Goal: Complete application form: Complete application form

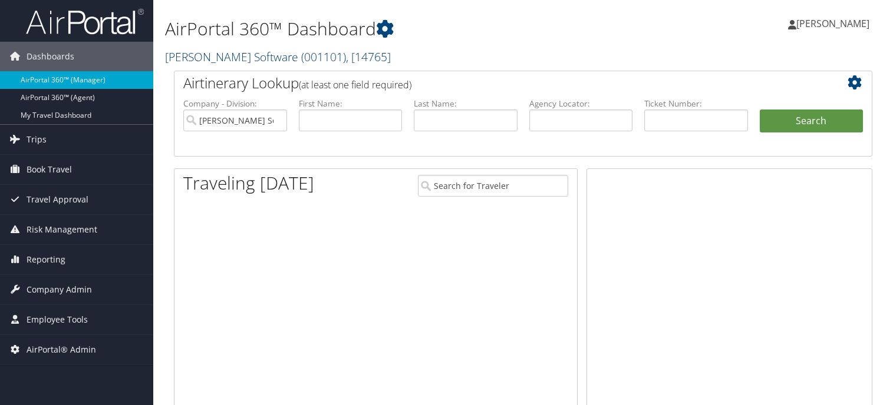
drag, startPoint x: 0, startPoint y: 0, endPoint x: 222, endPoint y: 63, distance: 230.4
click at [222, 63] on link "McLeod Software ( 001101 ) , [ 14765 ]" at bounding box center [278, 57] width 226 height 16
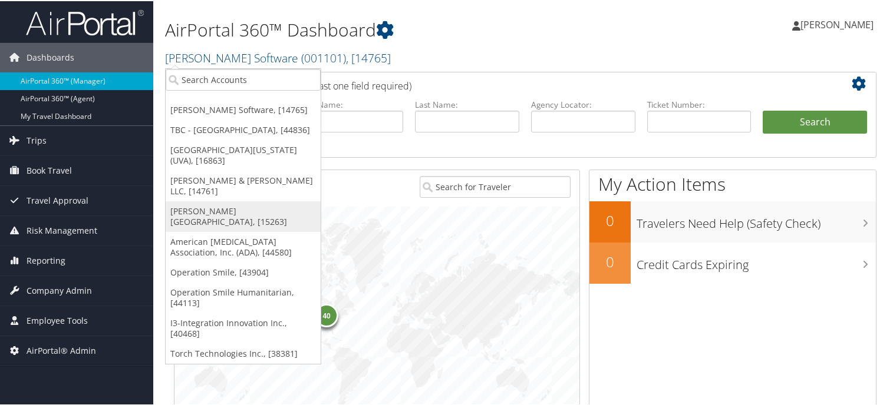
click at [174, 200] on link "[PERSON_NAME][GEOGRAPHIC_DATA], [15263]" at bounding box center [243, 215] width 155 height 31
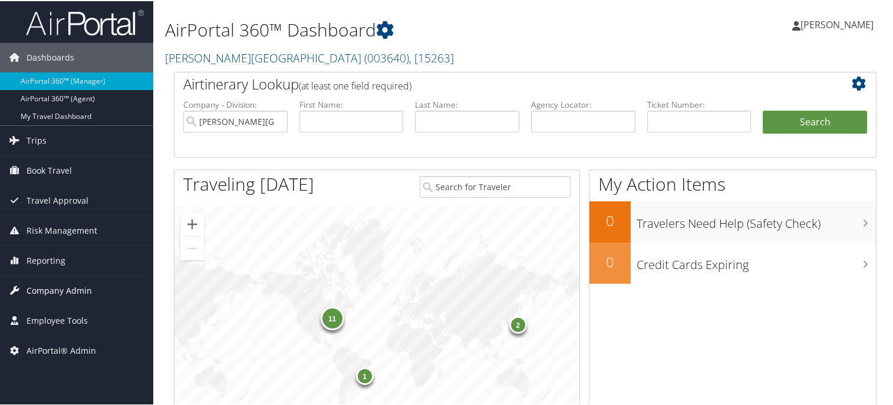
click at [54, 292] on span "Company Admin" at bounding box center [59, 289] width 65 height 29
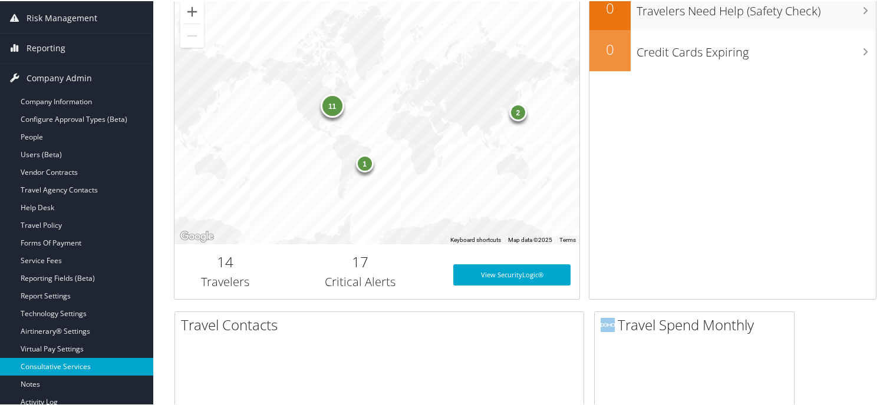
scroll to position [295, 0]
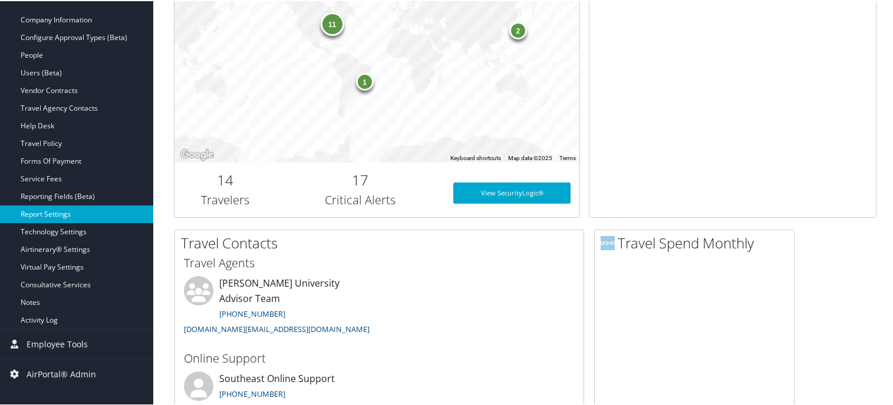
click at [59, 219] on link "Report Settings" at bounding box center [76, 213] width 153 height 18
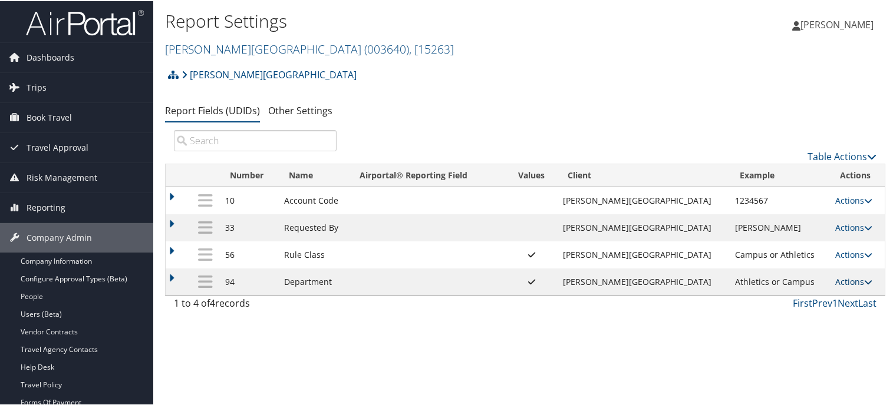
click at [835, 277] on link "Actions" at bounding box center [853, 280] width 37 height 11
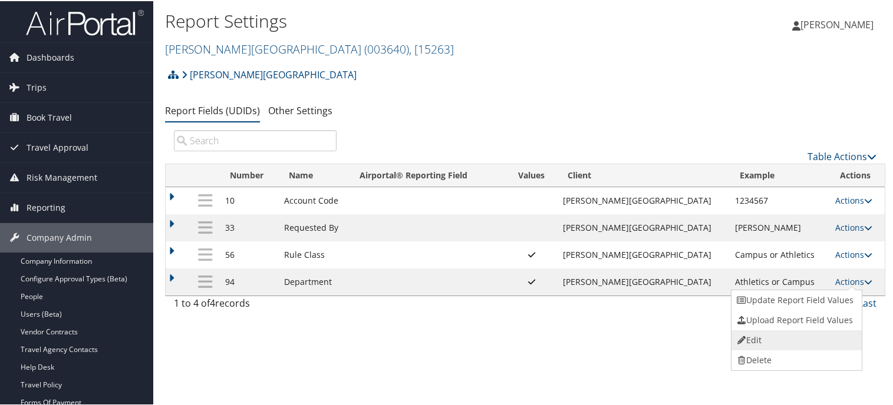
click at [780, 339] on link "Edit" at bounding box center [794, 339] width 127 height 20
select select "both"
select select "profiled"
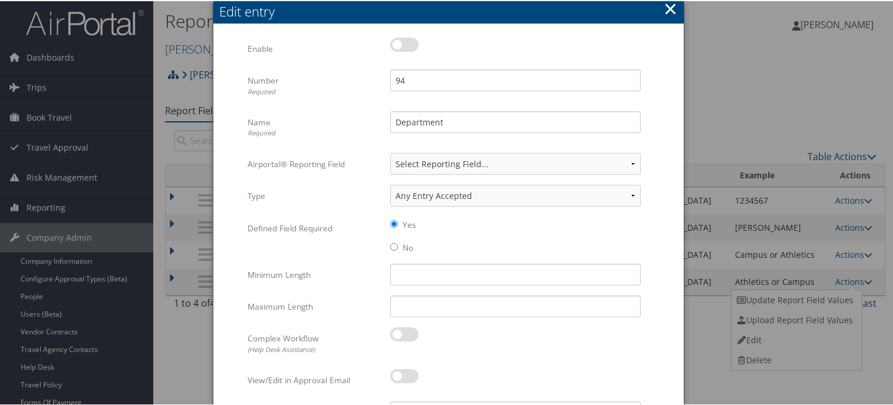
click at [178, 347] on div at bounding box center [448, 202] width 897 height 405
click at [668, 8] on button "×" at bounding box center [671, 8] width 14 height 24
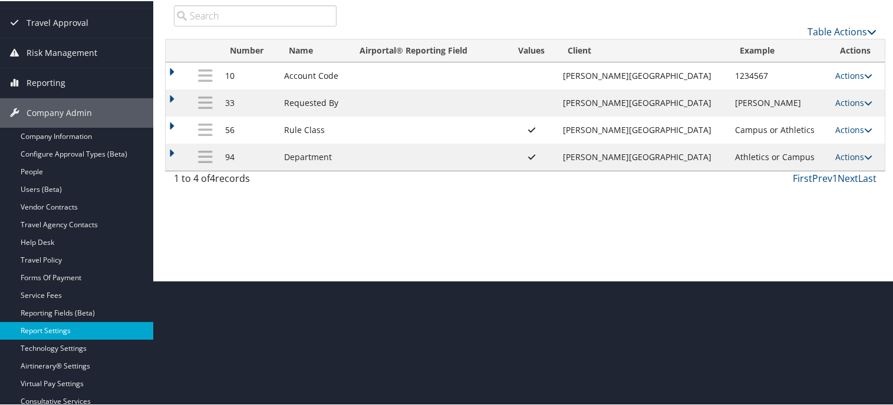
scroll to position [147, 0]
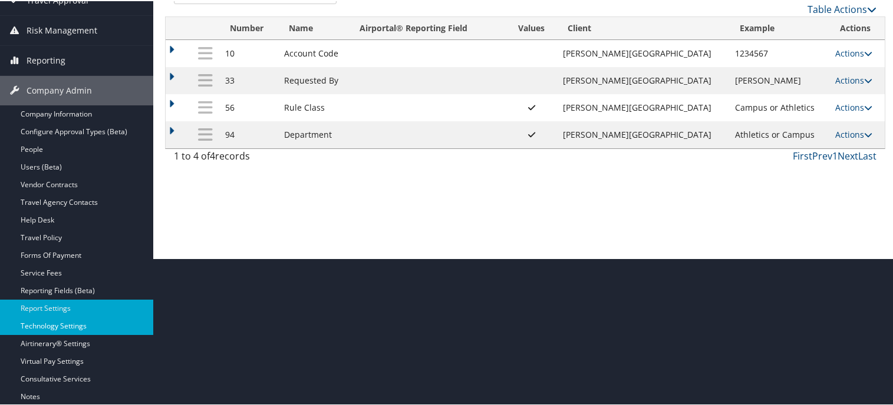
click at [72, 327] on link "Technology Settings" at bounding box center [76, 325] width 153 height 18
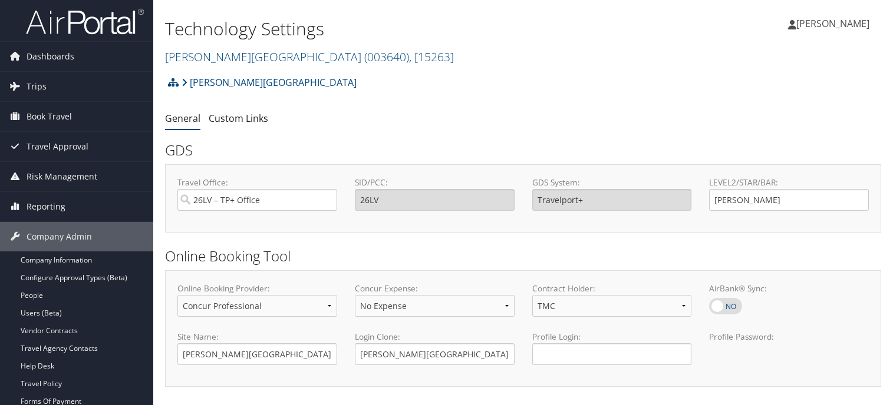
select select "4"
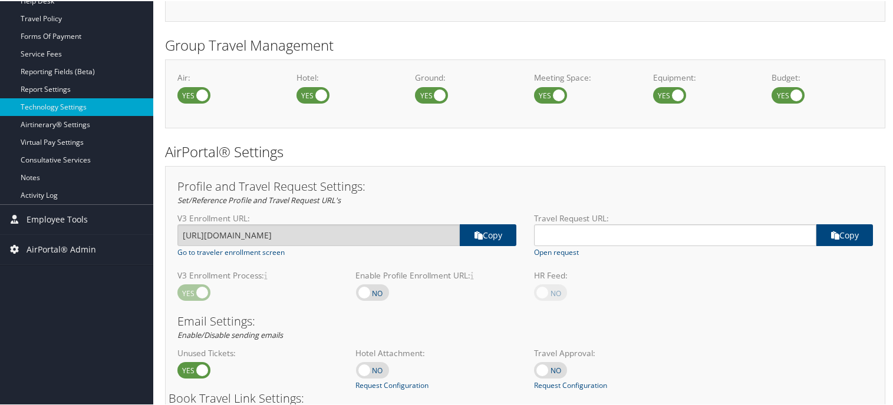
scroll to position [368, 0]
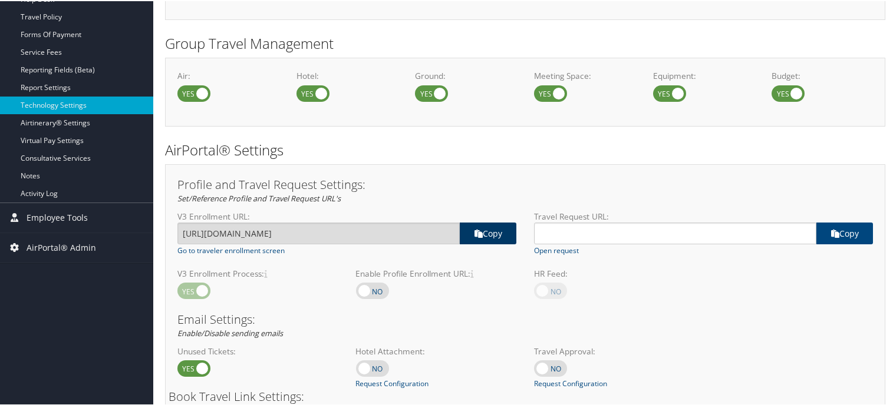
click at [496, 237] on link "copy" at bounding box center [488, 233] width 57 height 22
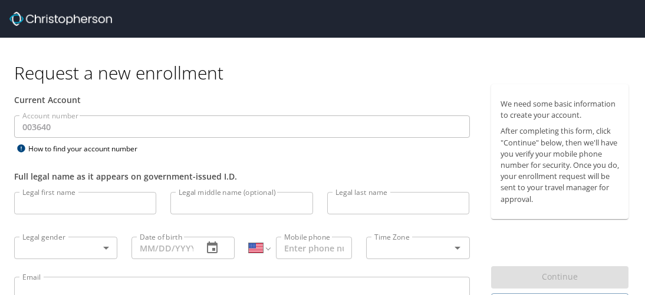
select select "US"
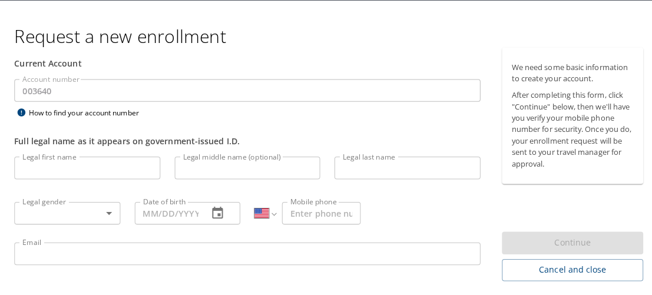
scroll to position [72, 0]
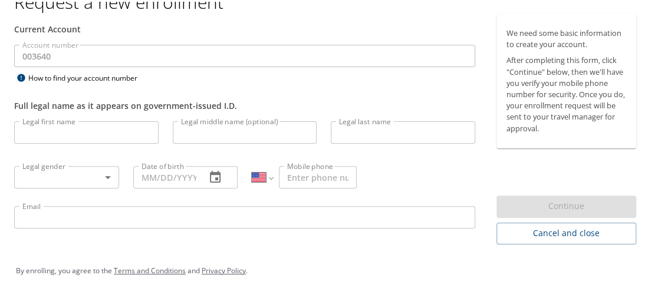
click at [128, 123] on input "Legal first name" at bounding box center [86, 131] width 144 height 22
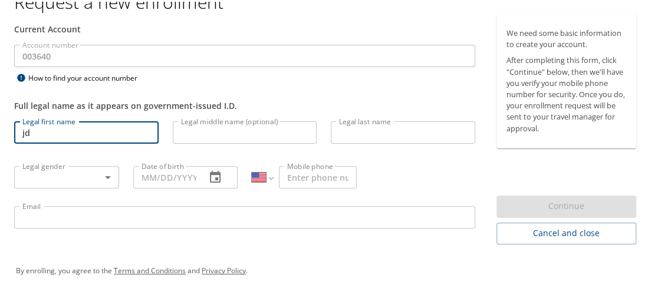
type input "j"
type input "[PERSON_NAME]"
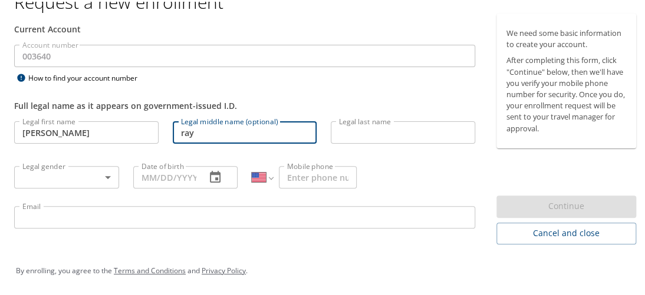
type input "ray"
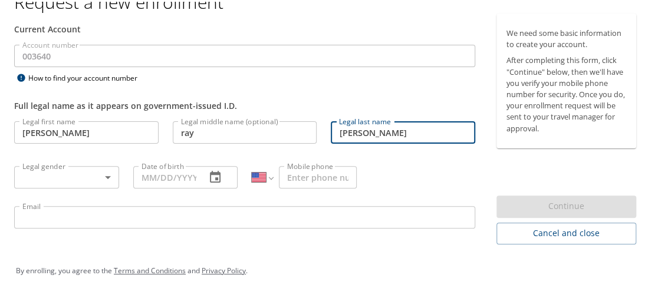
type input "smith"
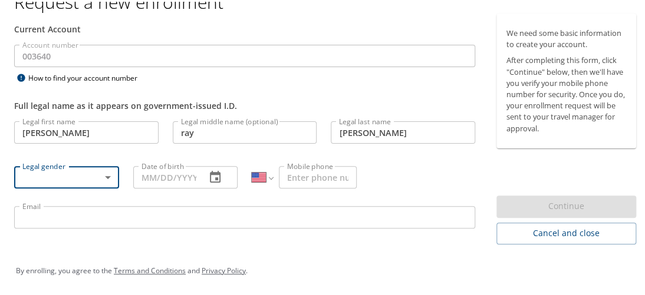
click at [108, 171] on body "Request a new enrollment Current Account Account number 003640 Account number H…" at bounding box center [326, 75] width 652 height 295
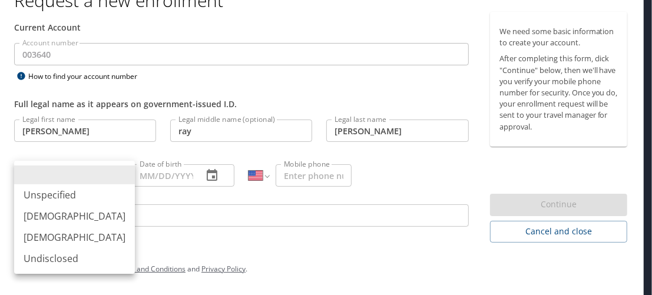
drag, startPoint x: 48, startPoint y: 216, endPoint x: 71, endPoint y: 202, distance: 26.5
click at [49, 216] on li "Male" at bounding box center [74, 216] width 121 height 21
type input "Male"
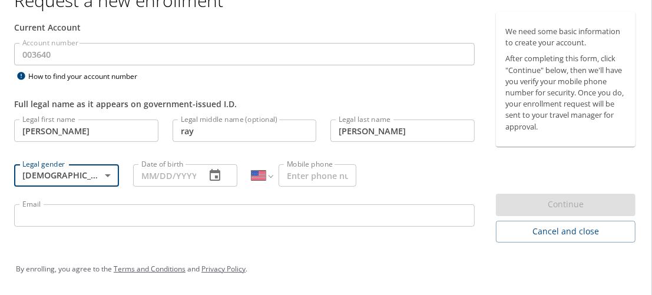
click at [109, 174] on body "Request a new enrollment Current Account Account number 003640 Account number H…" at bounding box center [326, 75] width 652 height 295
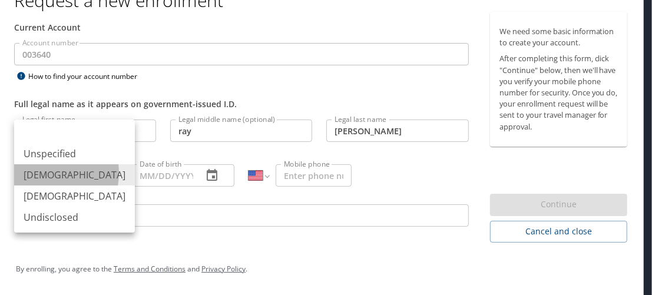
click at [45, 173] on li "Male" at bounding box center [74, 174] width 121 height 21
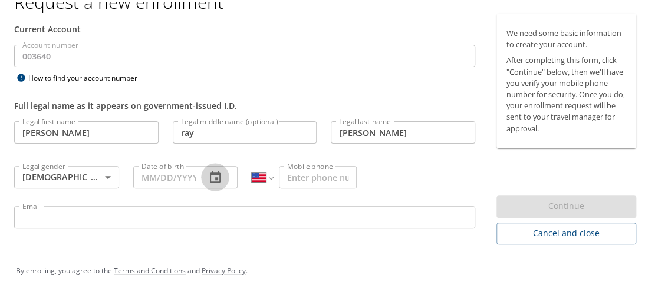
click at [216, 177] on icon "button" at bounding box center [215, 175] width 11 height 12
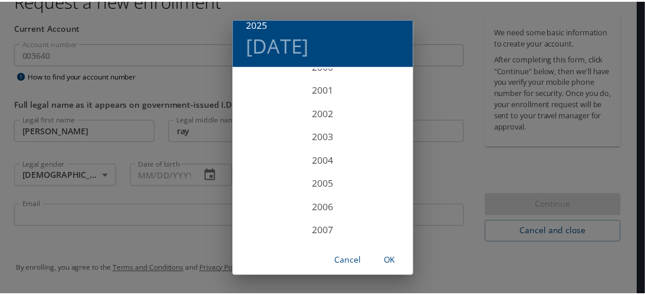
scroll to position [2256, 0]
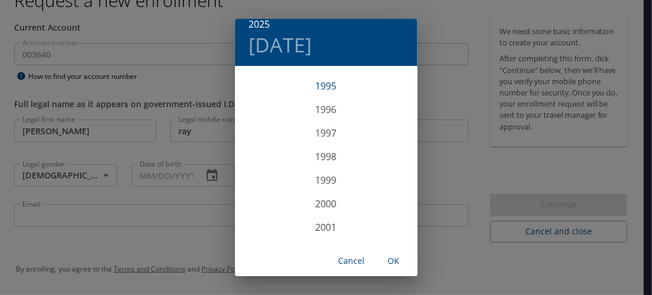
click at [324, 84] on div "1995" at bounding box center [326, 86] width 183 height 24
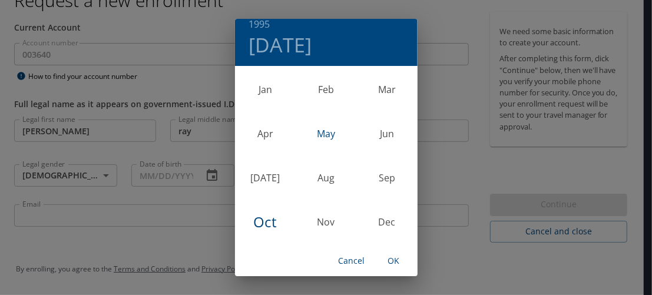
click at [311, 131] on div "May" at bounding box center [326, 134] width 61 height 44
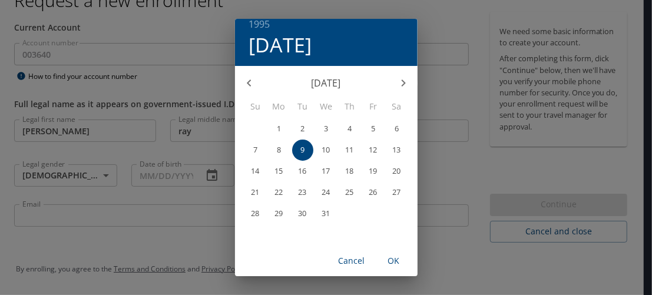
click at [401, 259] on span "OK" at bounding box center [394, 261] width 28 height 15
type input "05/09/1995"
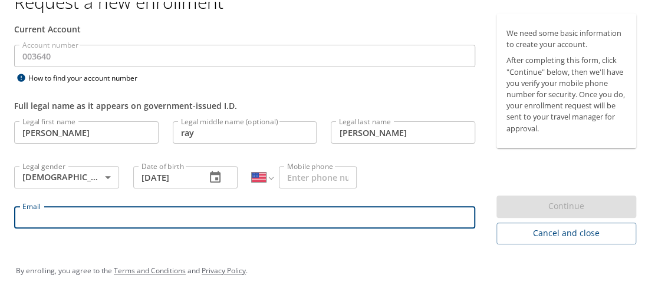
click at [136, 214] on input "Email" at bounding box center [244, 215] width 461 height 22
type input "dsmith@troy.edu"
click at [302, 176] on input "Mobile phone" at bounding box center [318, 175] width 78 height 22
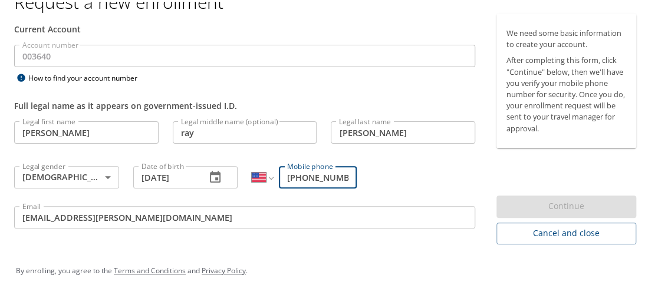
type input "(205) 555-5555"
click at [339, 240] on div "Current Account Account number 003640 Account number How to find your account n…" at bounding box center [244, 127] width 489 height 231
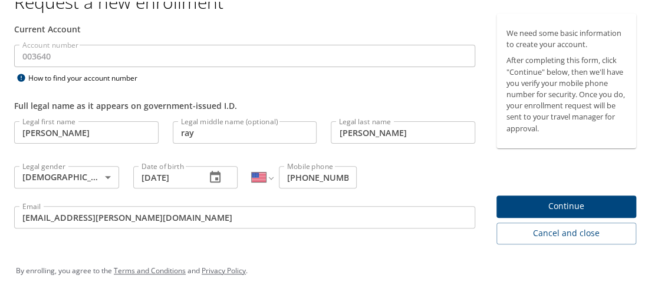
click at [553, 203] on span "Continue" at bounding box center [566, 204] width 121 height 15
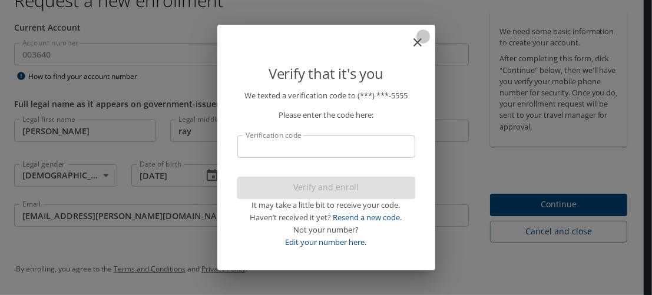
click at [417, 41] on icon "close" at bounding box center [418, 42] width 8 height 8
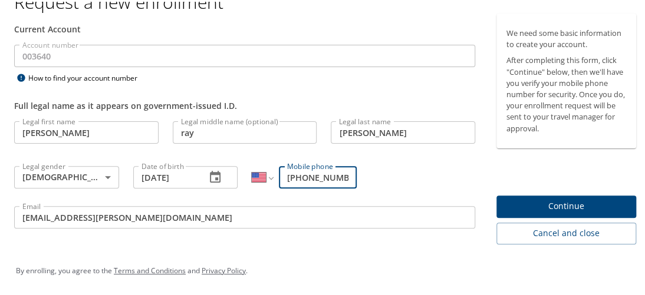
scroll to position [0, 0]
